Goal: Information Seeking & Learning: Learn about a topic

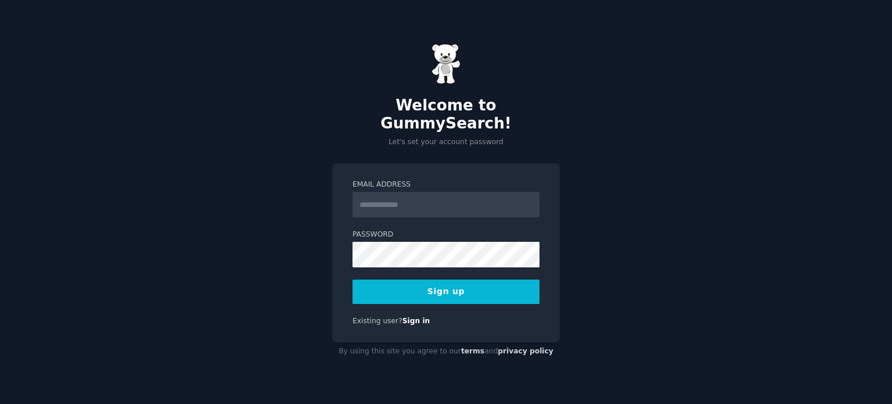
click at [379, 192] on input "Email Address" at bounding box center [446, 205] width 187 height 26
click at [339, 187] on div "Email Address Password 8 or more characters Alphanumeric characters No common p…" at bounding box center [446, 252] width 228 height 179
click at [393, 192] on input "Email Address" at bounding box center [446, 205] width 187 height 26
click at [337, 199] on div "Email Address Password 8 or more characters Alphanumeric characters No common p…" at bounding box center [446, 252] width 228 height 179
drag, startPoint x: 394, startPoint y: 285, endPoint x: 275, endPoint y: 192, distance: 150.6
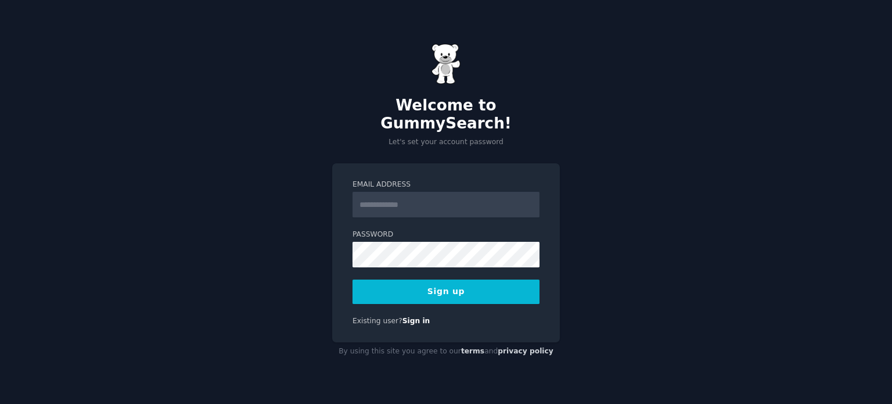
click at [275, 192] on div "Welcome to GummySearch! Let's set your account password Email Address Password …" at bounding box center [446, 202] width 892 height 404
click at [382, 199] on input "Email Address" at bounding box center [446, 205] width 187 height 26
type input "**********"
click at [399, 279] on button "Sign up" at bounding box center [446, 291] width 187 height 24
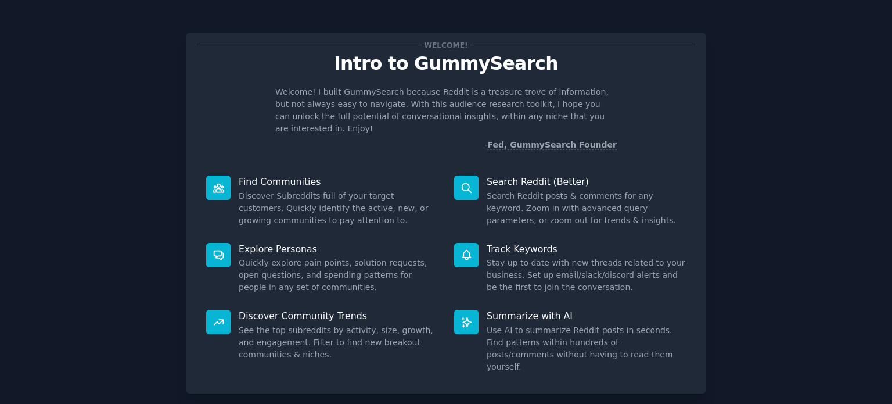
scroll to position [51, 0]
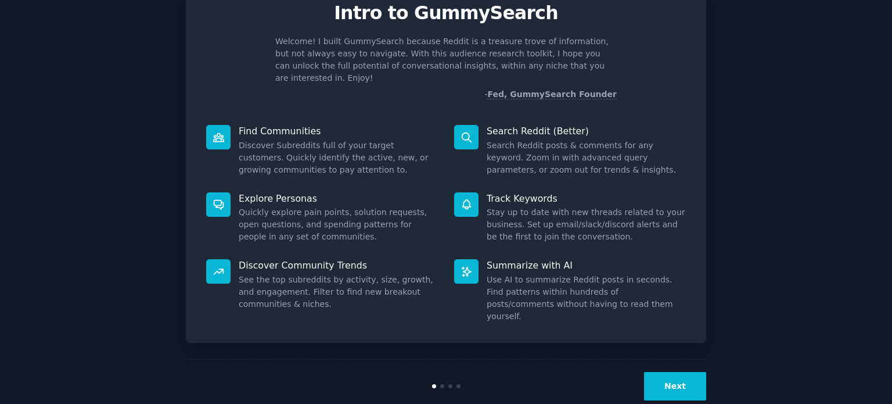
click at [681, 372] on button "Next" at bounding box center [675, 386] width 62 height 28
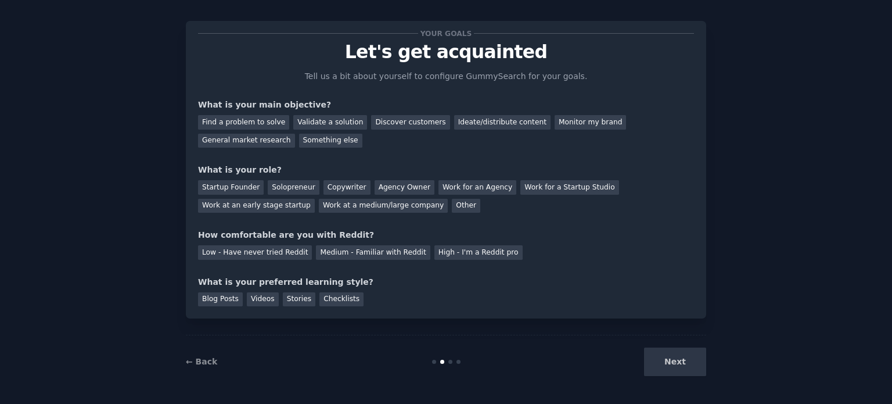
click at [681, 364] on div "Next" at bounding box center [620, 361] width 174 height 28
click at [234, 118] on div "Find a problem to solve" at bounding box center [243, 122] width 91 height 15
click at [230, 188] on div "Startup Founder" at bounding box center [231, 187] width 66 height 15
click at [232, 254] on div "Low - Have never tried Reddit" at bounding box center [255, 252] width 114 height 15
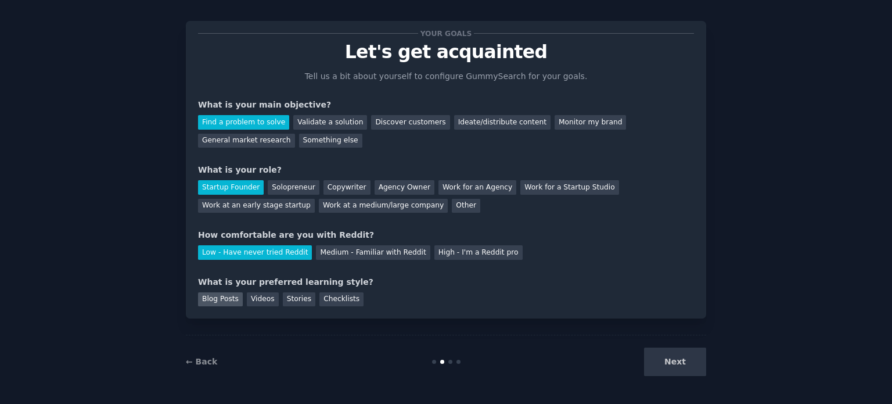
click at [225, 301] on div "Blog Posts" at bounding box center [220, 299] width 45 height 15
click at [667, 364] on button "Next" at bounding box center [675, 361] width 62 height 28
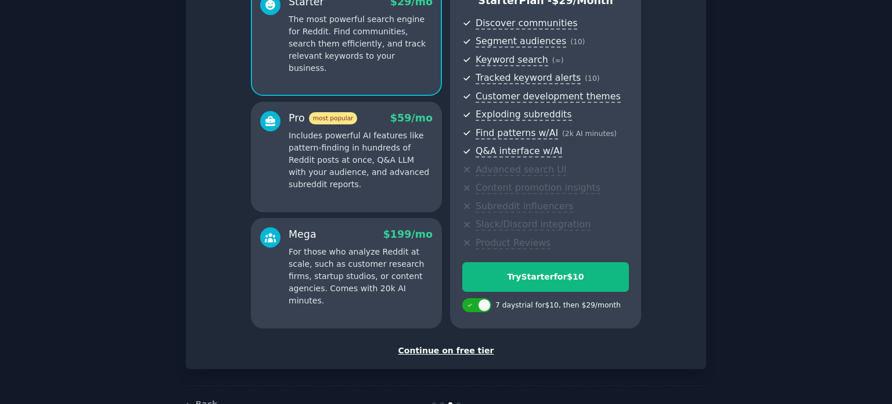
click at [460, 347] on div "Continue on free tier" at bounding box center [446, 350] width 496 height 12
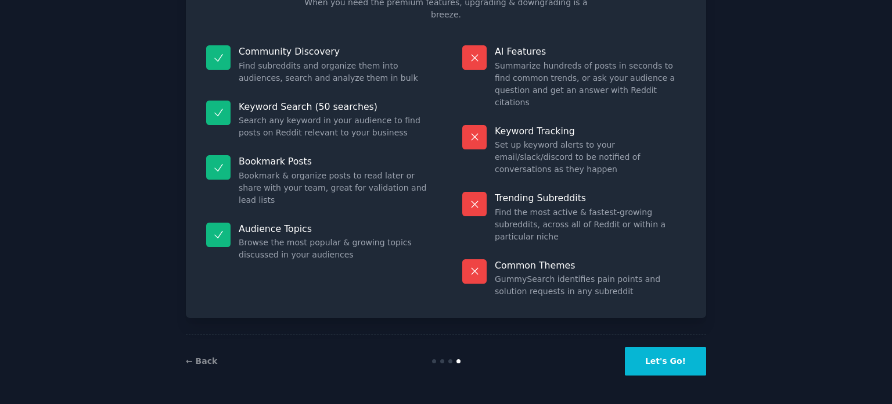
scroll to position [48, 0]
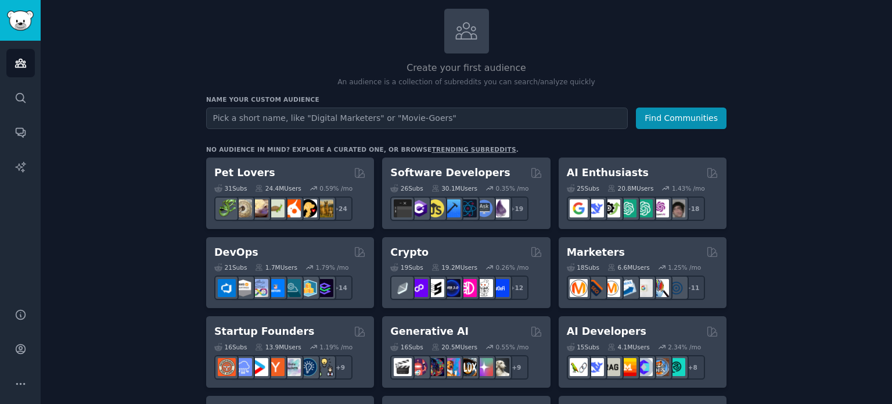
scroll to position [72, 0]
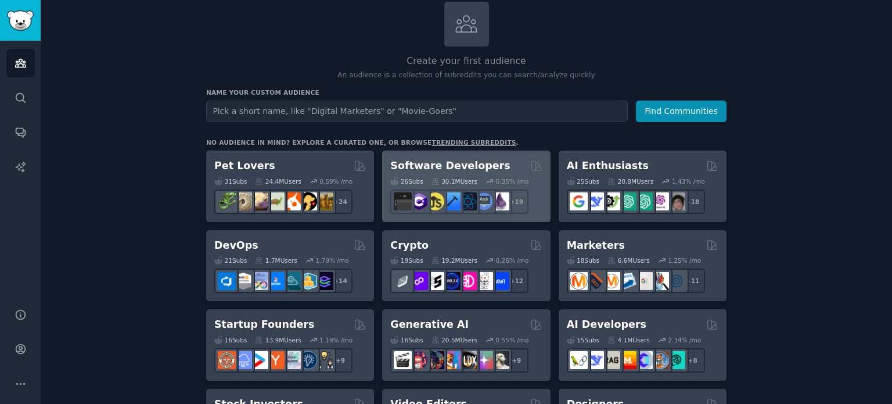
click at [423, 164] on h2 "Software Developers" at bounding box center [450, 166] width 120 height 15
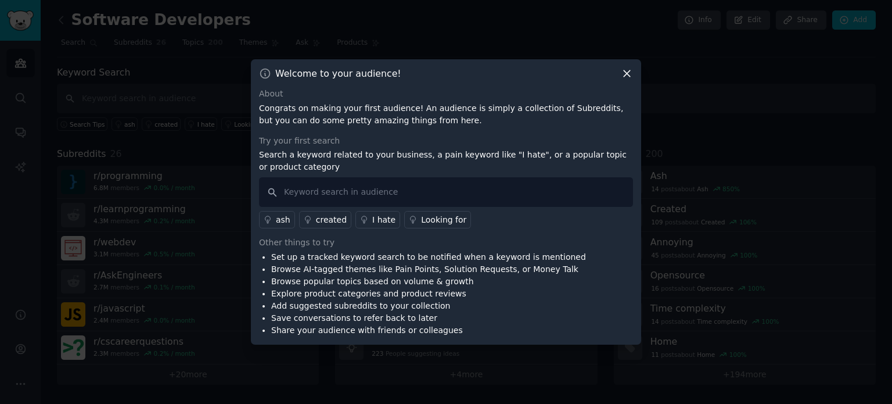
click at [627, 71] on icon at bounding box center [627, 73] width 12 height 12
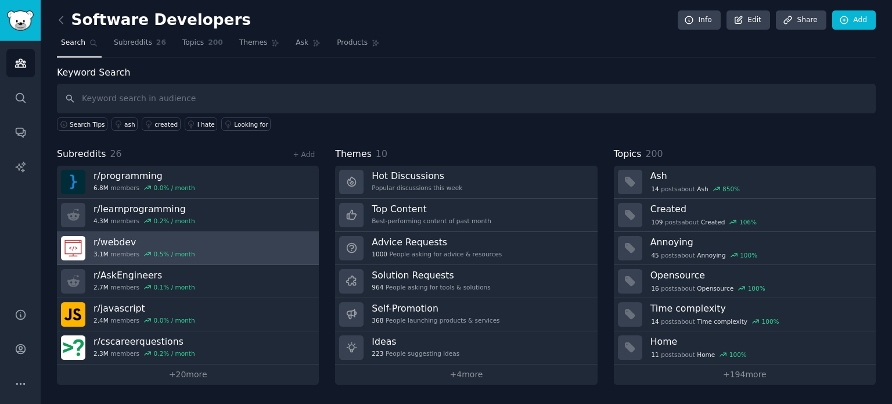
click at [204, 236] on link "r/ webdev 3.1M members 0.5 % / month" at bounding box center [188, 248] width 262 height 33
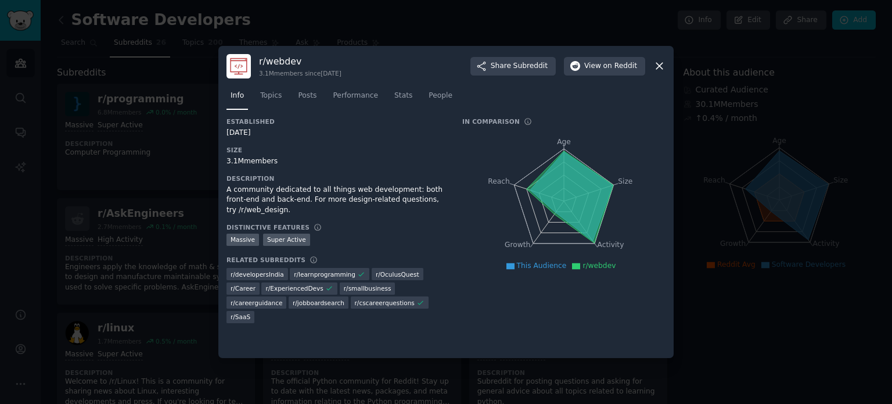
click at [662, 62] on icon at bounding box center [659, 66] width 12 height 12
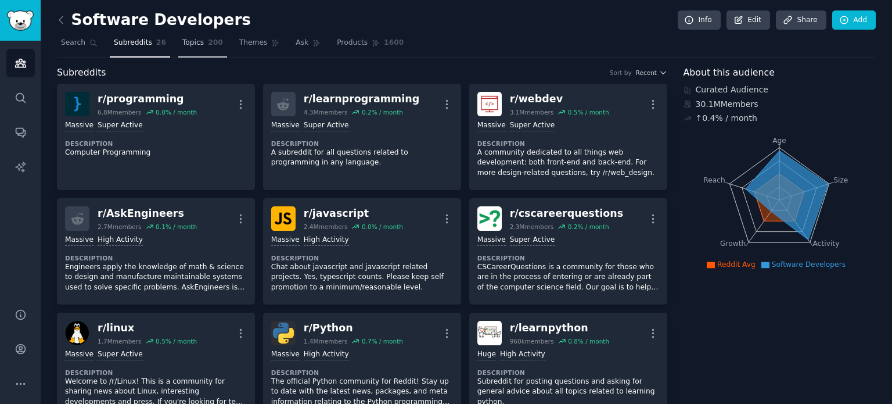
click at [208, 44] on span "200" at bounding box center [215, 43] width 15 height 10
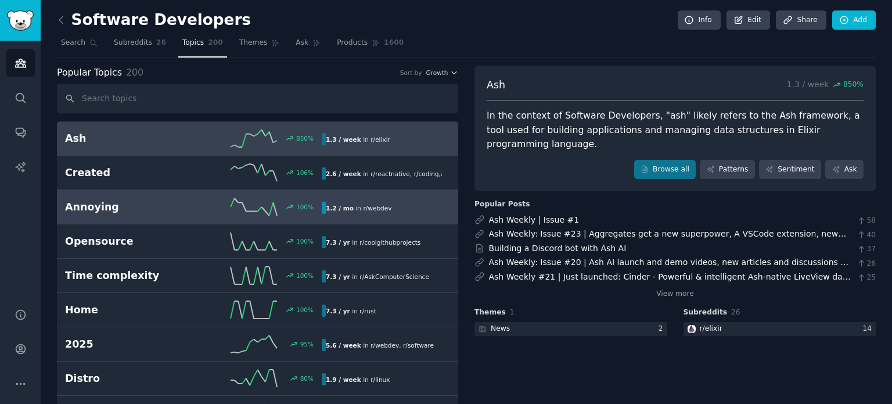
click at [116, 210] on h2 "Annoying" at bounding box center [129, 207] width 128 height 15
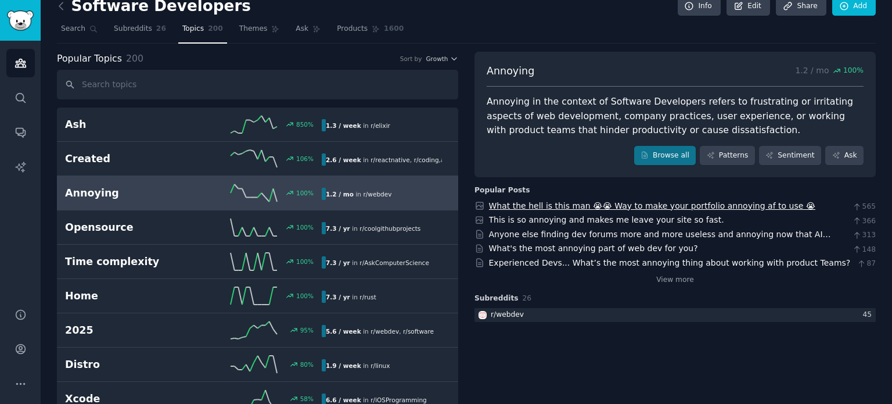
scroll to position [19, 0]
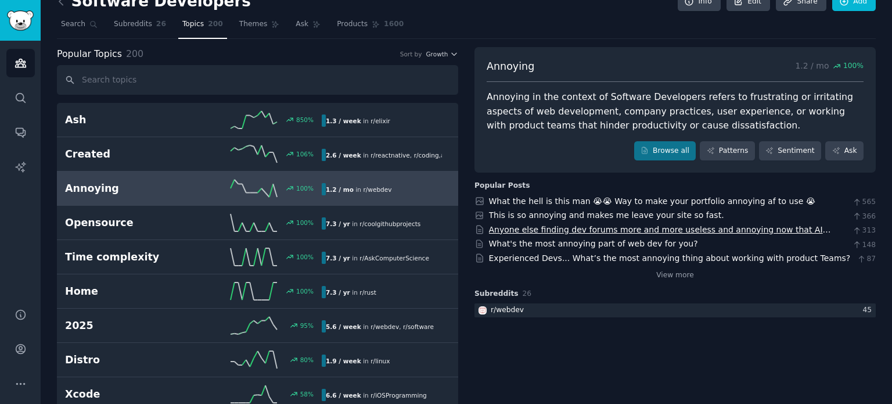
click at [602, 228] on link "Anyone else finding dev forums more and more useless and annoying now that AI c…" at bounding box center [660, 235] width 342 height 21
click at [657, 143] on link "Browse all" at bounding box center [665, 151] width 62 height 20
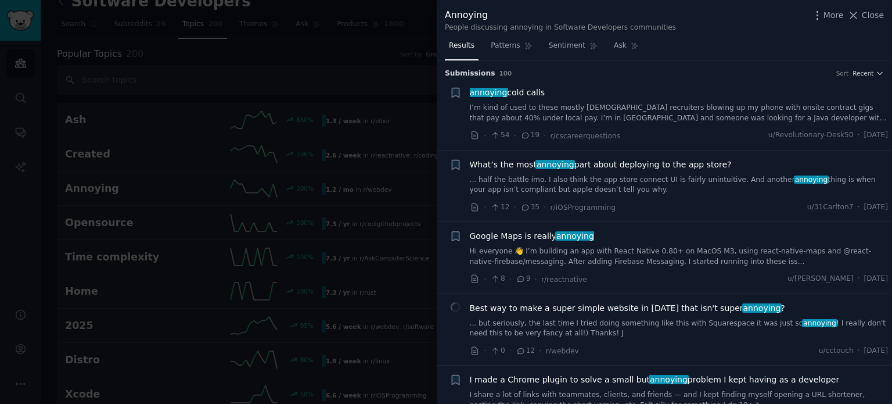
click at [529, 233] on span "Google Maps is really annoying" at bounding box center [532, 236] width 124 height 12
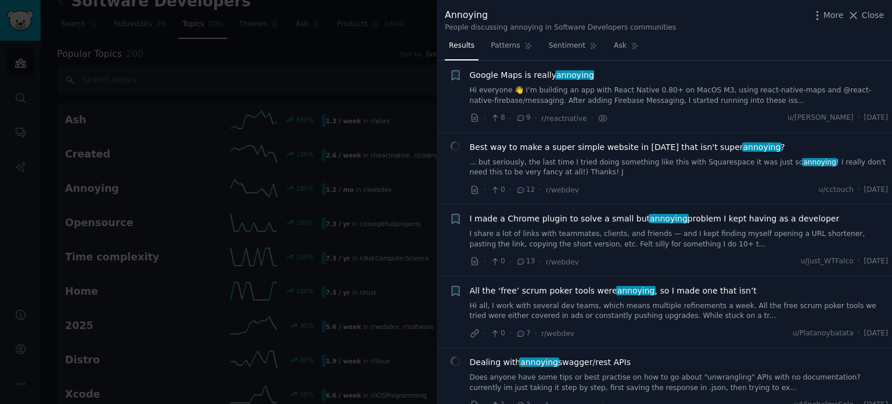
scroll to position [161, 0]
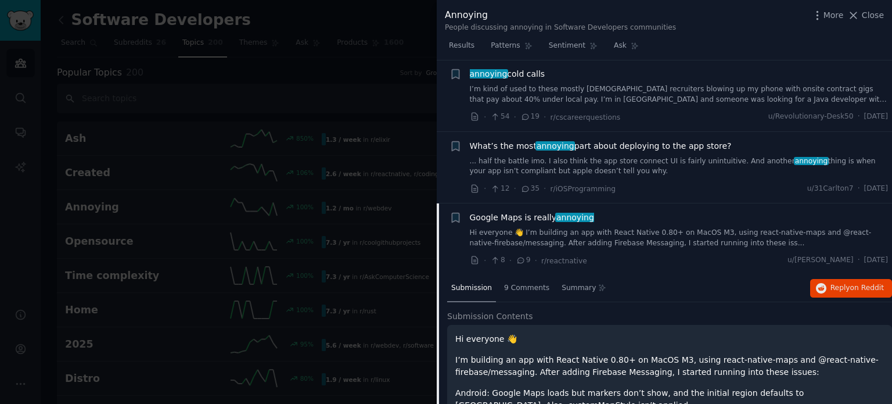
scroll to position [20, 0]
click at [535, 208] on li "+ Google Maps is really annoying Hi everyone 👋 I’m building an app with React N…" at bounding box center [664, 237] width 455 height 71
click at [535, 217] on span "Google Maps is really annoying" at bounding box center [532, 216] width 124 height 12
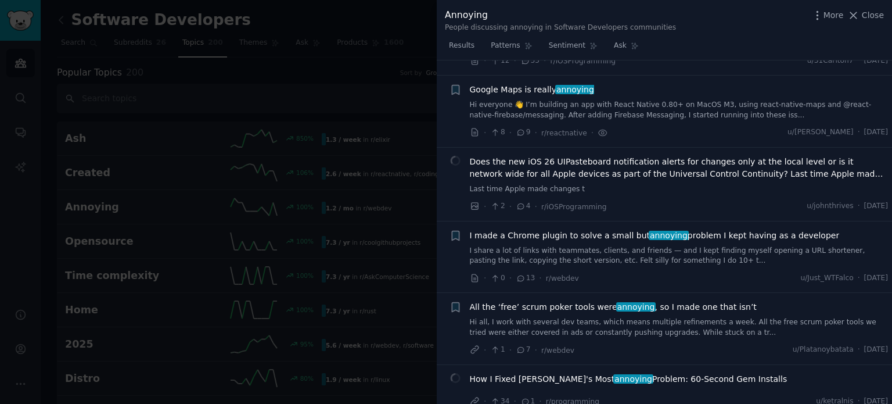
scroll to position [161, 0]
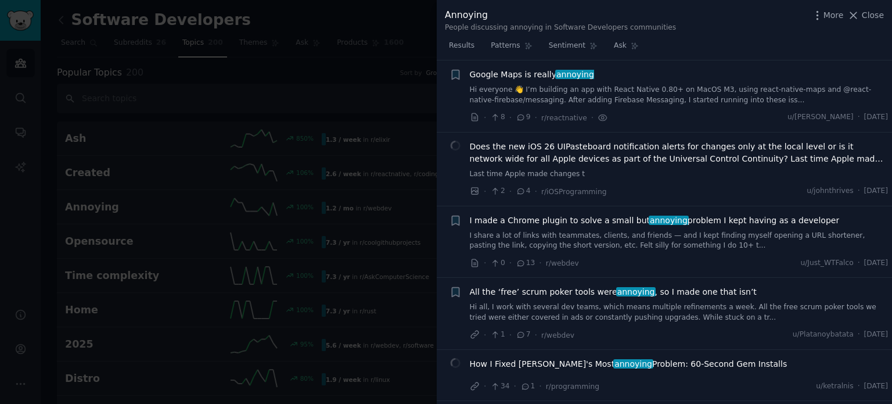
click at [713, 88] on link "Hi everyone 👋 I’m building an app with React Native 0.80+ on MacOS M3, using re…" at bounding box center [679, 95] width 419 height 20
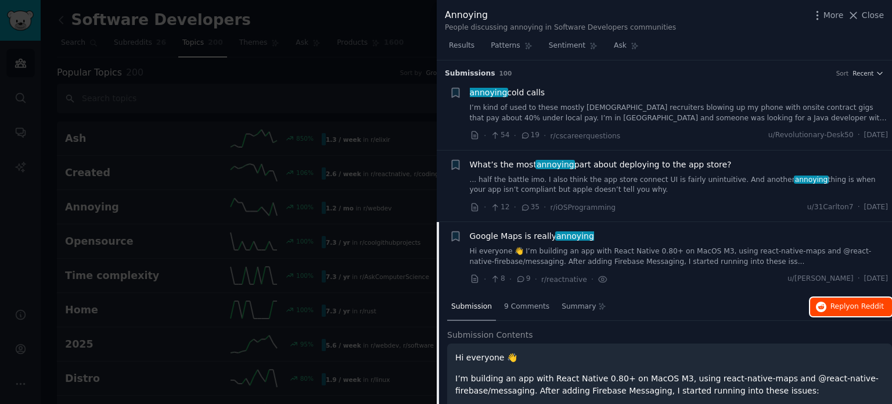
click at [823, 301] on icon "button" at bounding box center [821, 306] width 10 height 10
